Goal: Answer question/provide support

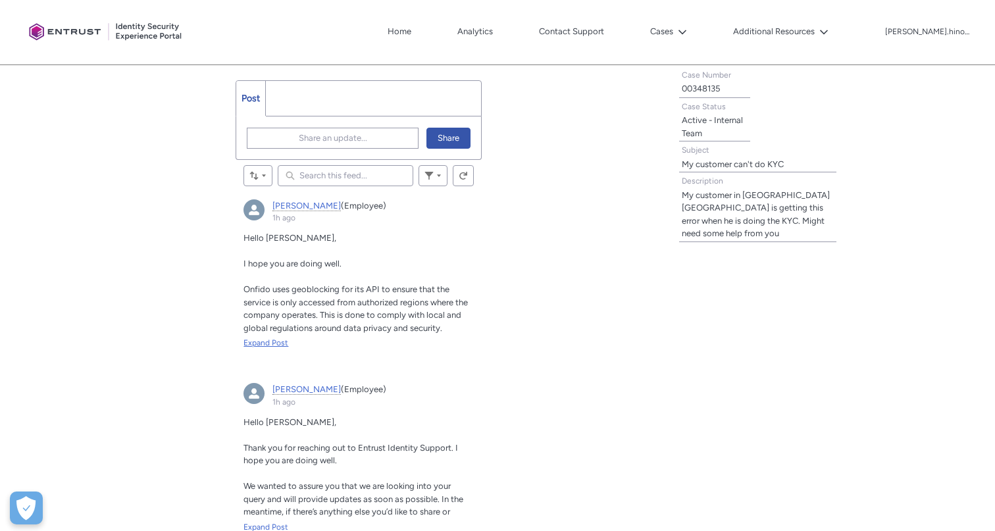
click at [269, 339] on div "Expand Post" at bounding box center [359, 343] width 230 height 12
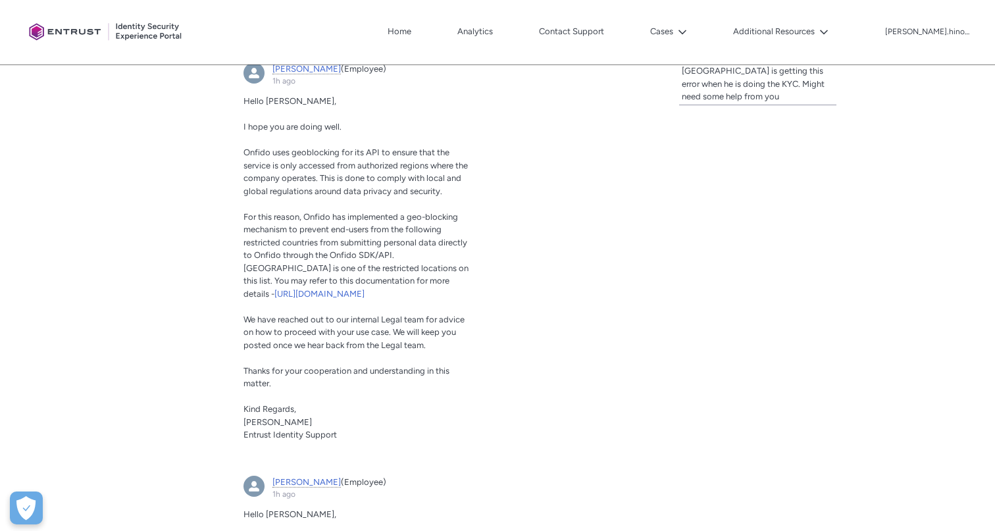
scroll to position [519, 0]
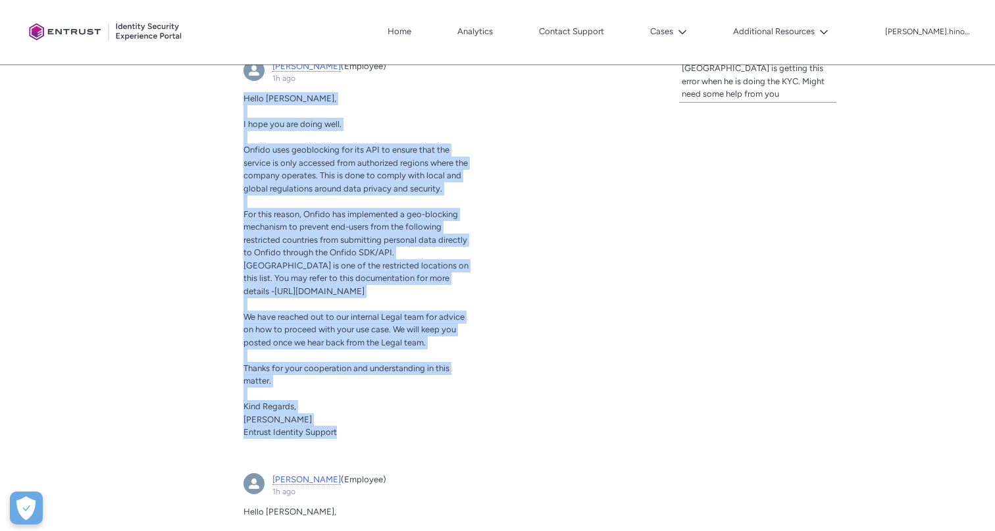
drag, startPoint x: 242, startPoint y: 100, endPoint x: 349, endPoint y: 441, distance: 357.3
click at [349, 441] on article "[PERSON_NAME] (Employee) 1h ago Actions for this Feed Item Hello [PERSON_NAME],…" at bounding box center [359, 255] width 246 height 406
click at [427, 282] on p "For this reason, Onfido has implemented a geo-blocking mechanism to prevent end…" at bounding box center [359, 253] width 230 height 90
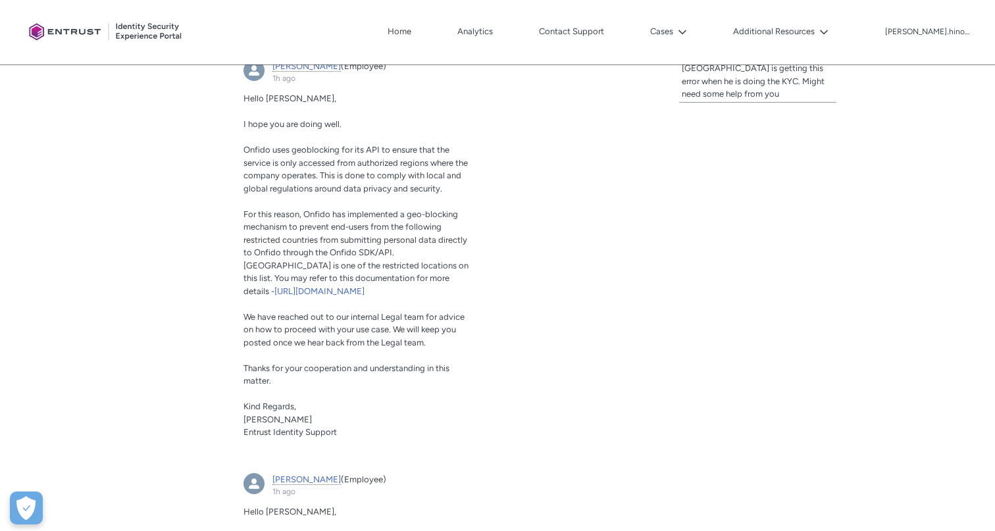
click at [333, 246] on p "For this reason, Onfido has implemented a geo-blocking mechanism to prevent end…" at bounding box center [359, 253] width 230 height 90
click at [352, 290] on span "[URL][DOMAIN_NAME]" at bounding box center [320, 291] width 90 height 10
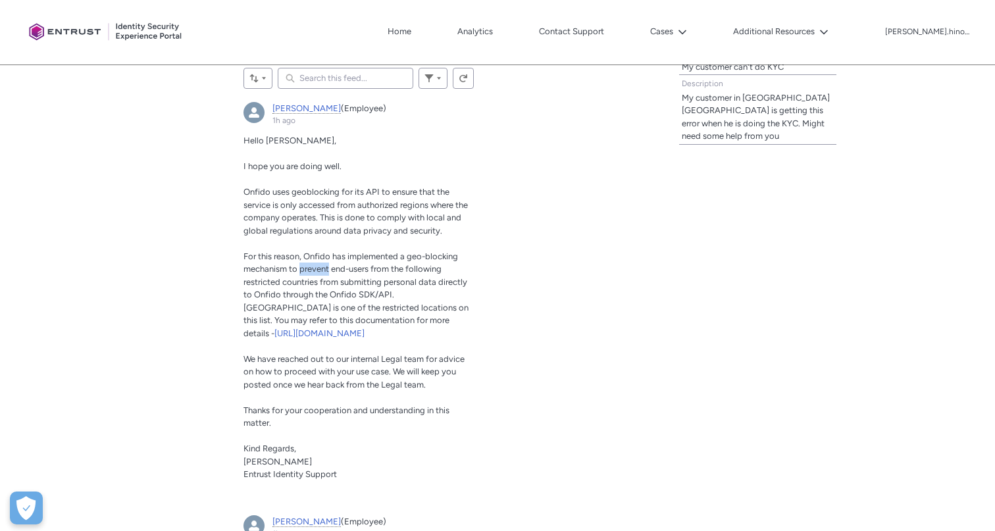
scroll to position [483, 0]
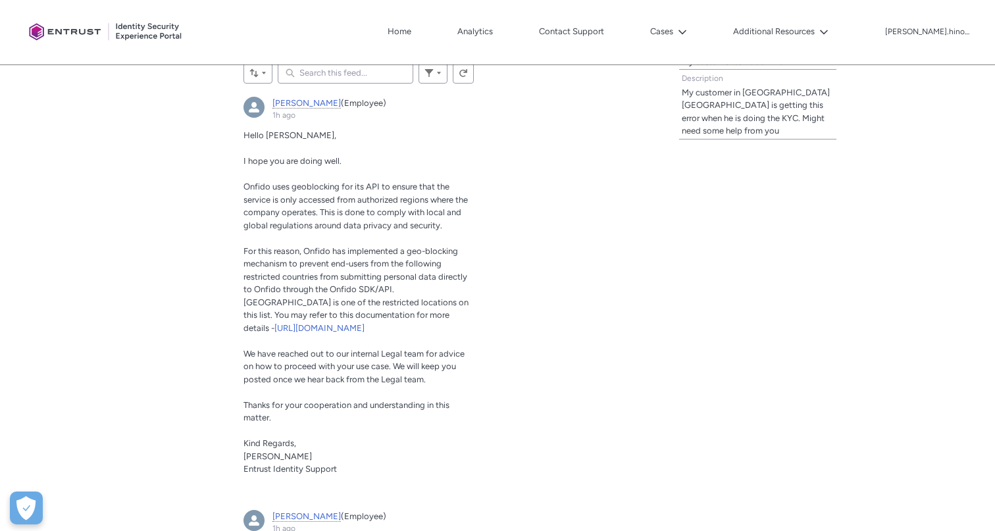
click at [323, 171] on p "Zeeshan, 1h ago" at bounding box center [359, 174] width 230 height 13
click at [359, 230] on span "Onfido uses geoblocking for its API to ensure that the service is only accessed…" at bounding box center [356, 206] width 225 height 49
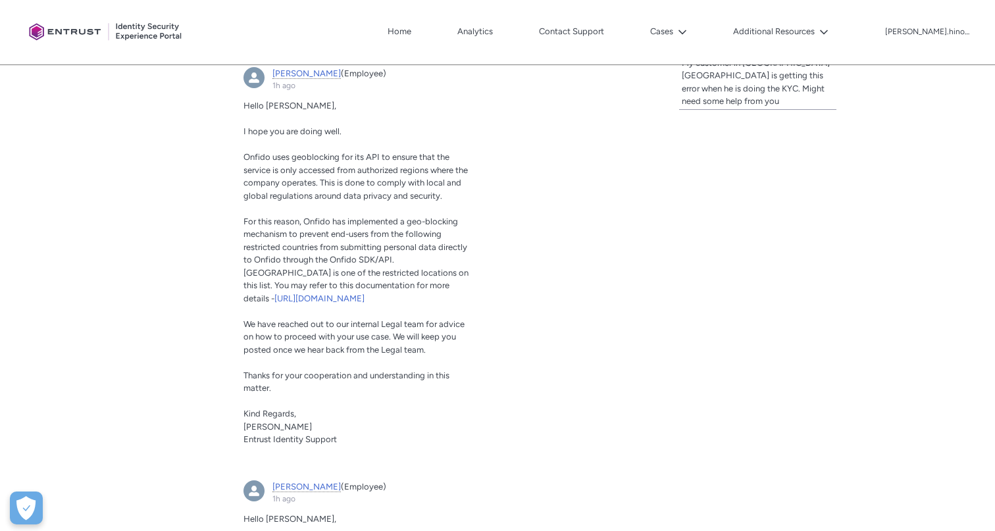
scroll to position [525, 0]
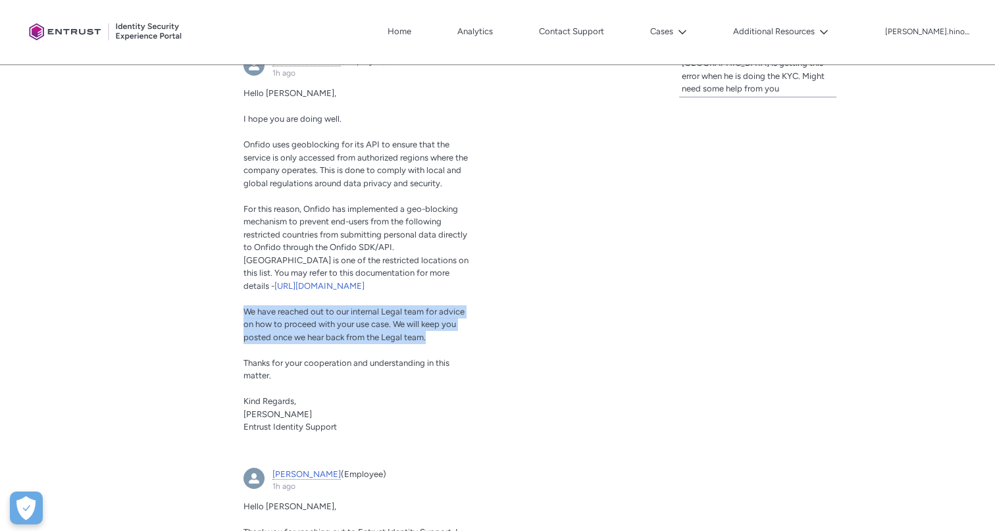
drag, startPoint x: 242, startPoint y: 324, endPoint x: 458, endPoint y: 348, distance: 217.2
click at [458, 348] on article "Zeeshan (Employee) 1h ago Actions for this Feed Item Hello Amela, I hope you ar…" at bounding box center [359, 250] width 246 height 406
copy span "We have reached out to our internal Legal team for advice on how to proceed wit…"
click at [352, 369] on img at bounding box center [354, 365] width 15 height 15
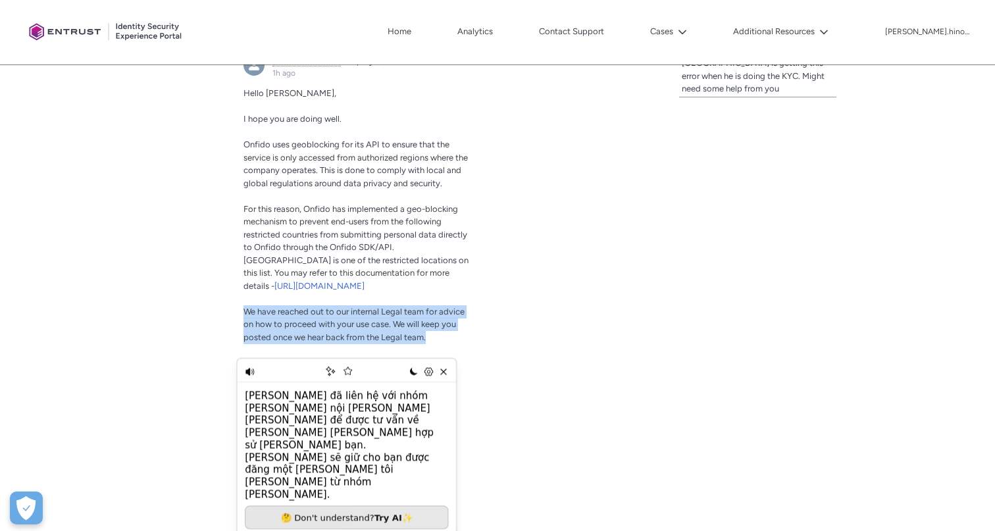
click at [404, 293] on p "For this reason, Onfido has implemented a geo-blocking mechanism to prevent end…" at bounding box center [359, 248] width 230 height 90
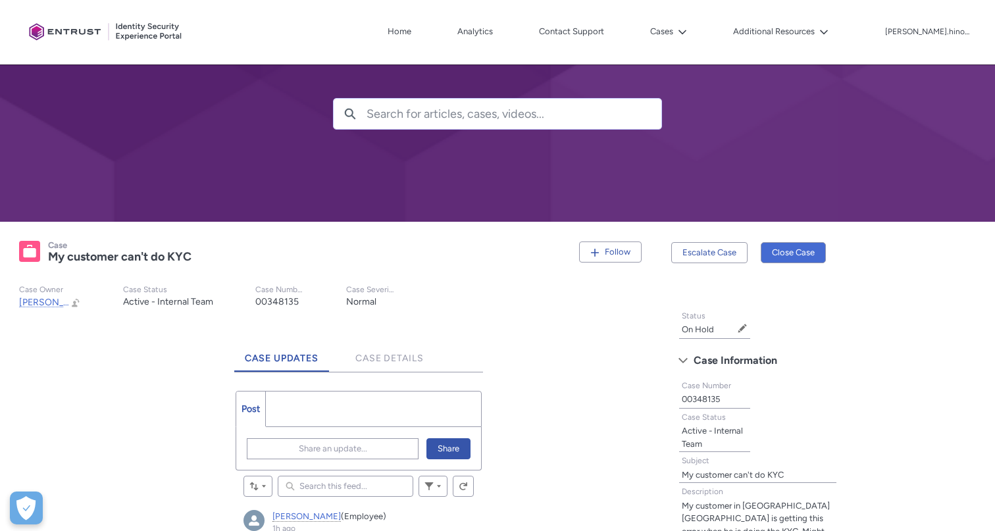
scroll to position [198, 0]
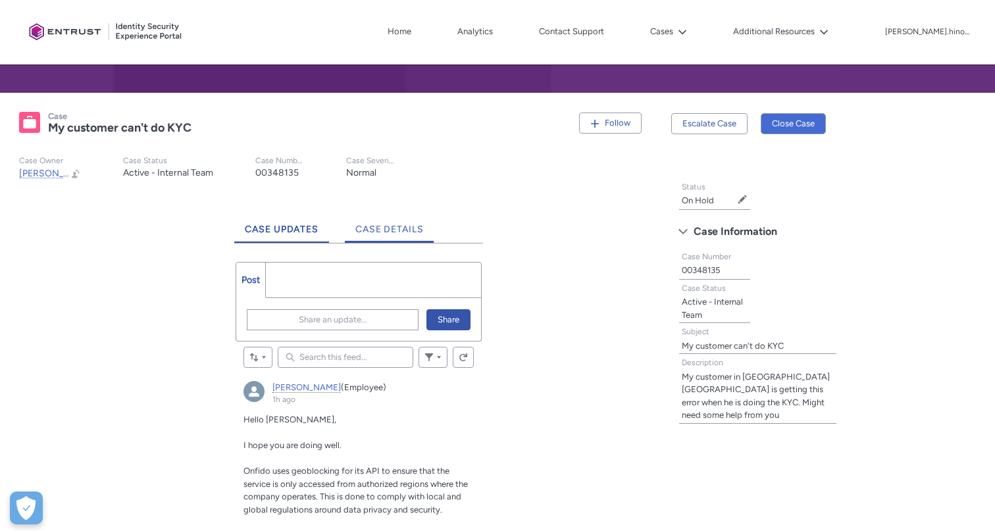
click at [359, 228] on span "Case Details" at bounding box center [390, 229] width 68 height 11
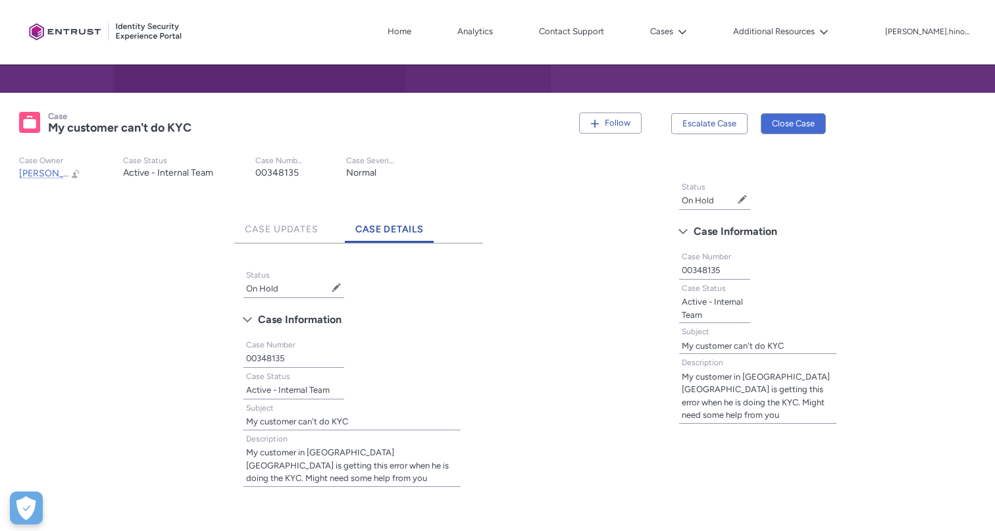
scroll to position [326, 0]
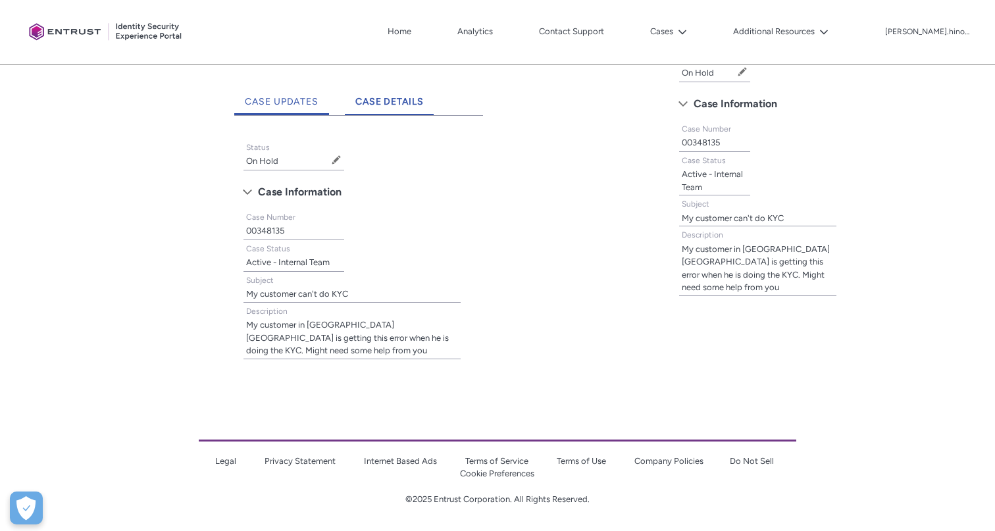
click at [298, 102] on span "Case Updates" at bounding box center [282, 101] width 74 height 11
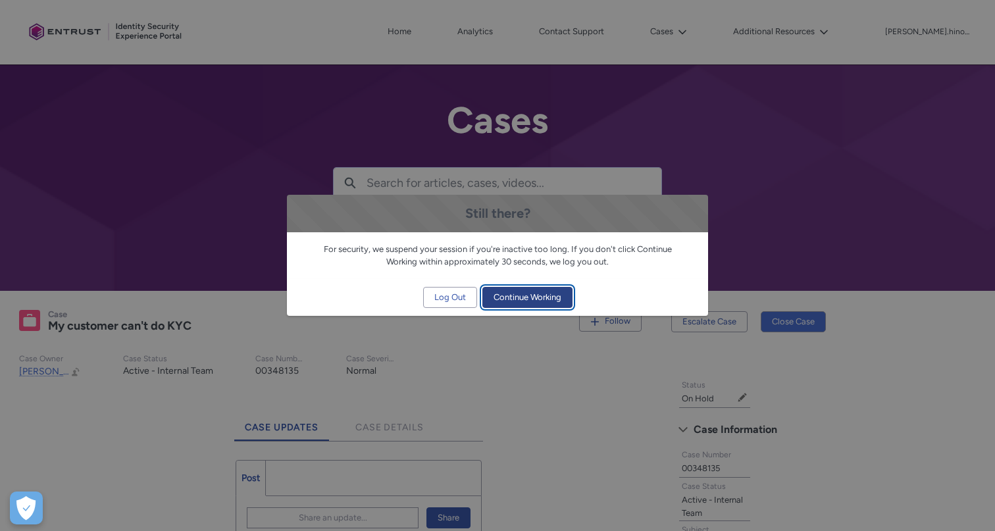
click at [525, 296] on span "Continue Working" at bounding box center [528, 298] width 68 height 20
